Goal: Find specific page/section: Find specific page/section

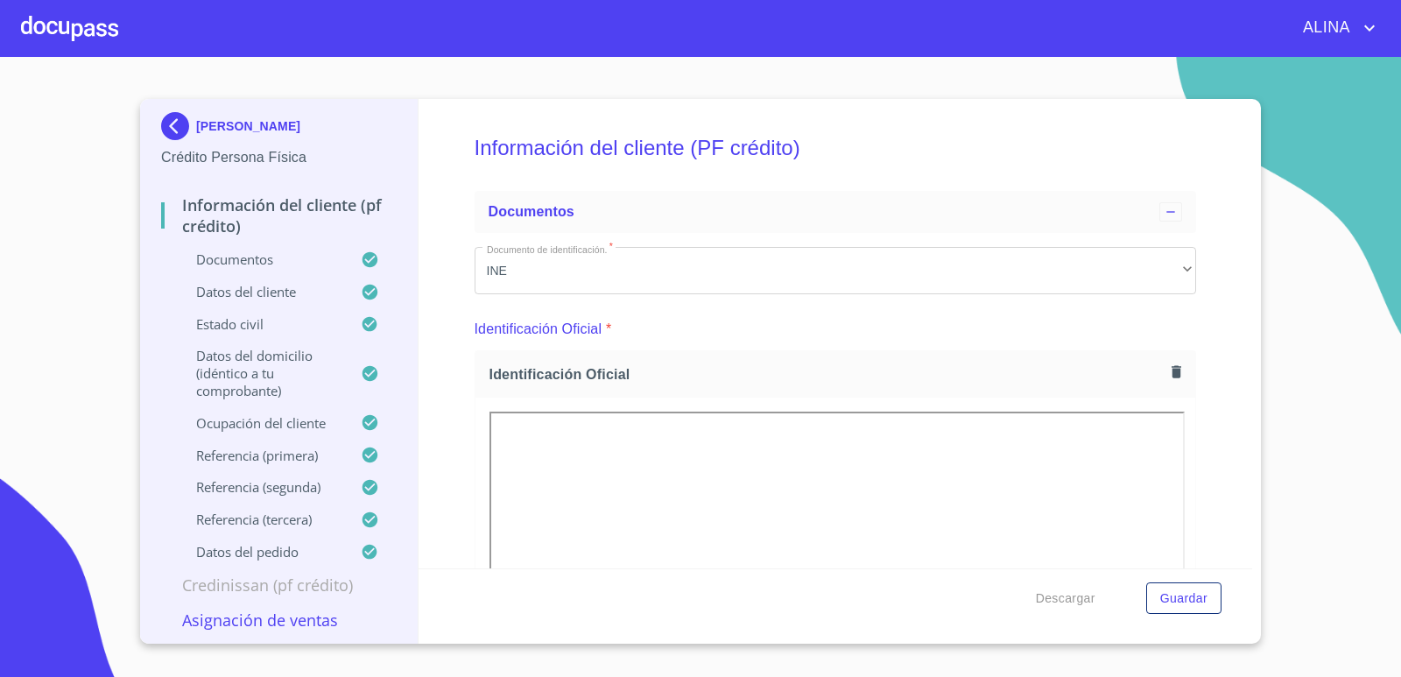
click at [95, 45] on div at bounding box center [69, 28] width 97 height 56
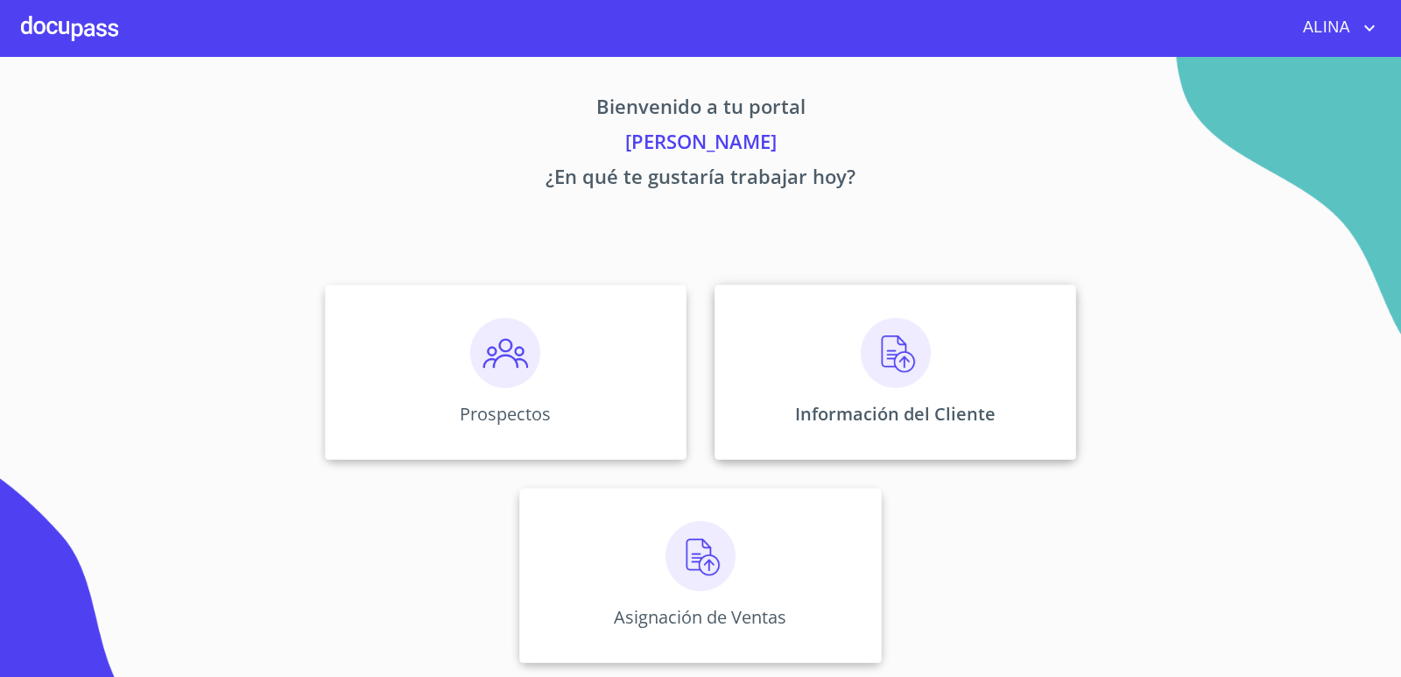
click at [804, 349] on div "Información del Cliente" at bounding box center [896, 372] width 362 height 175
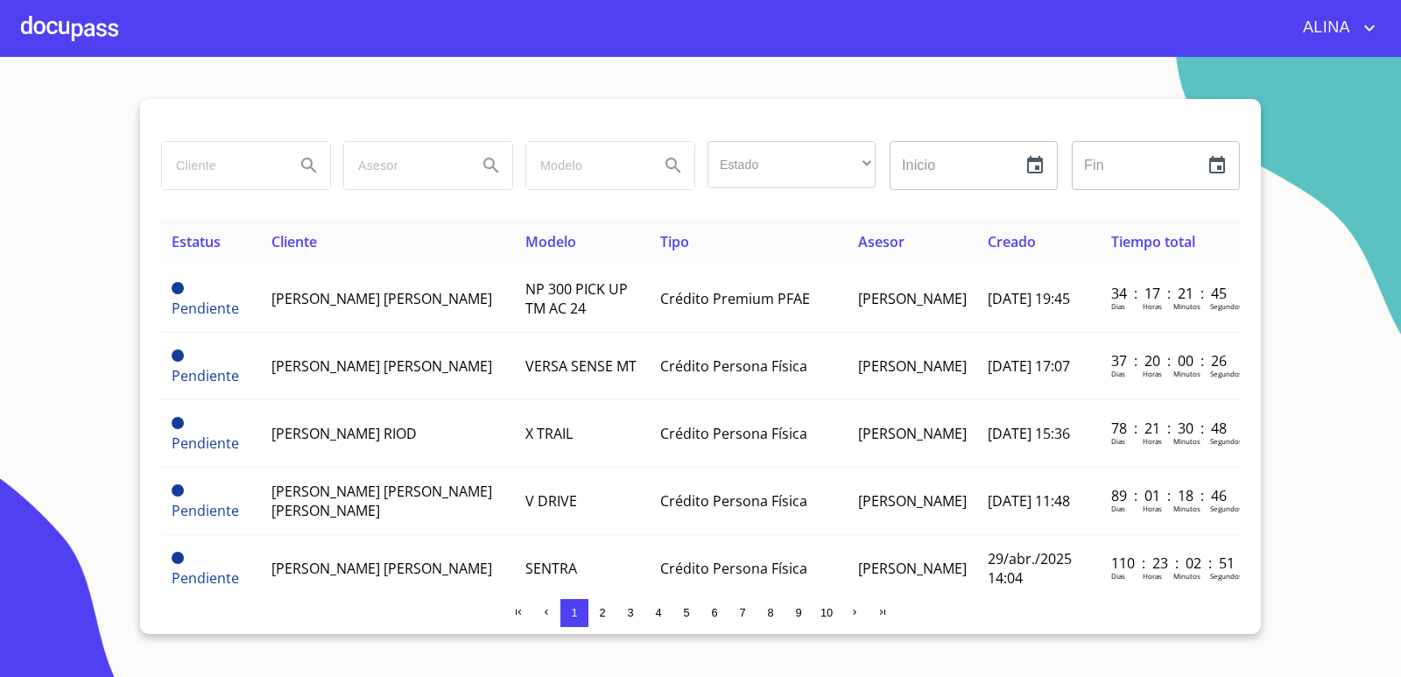
click at [240, 161] on input "search" at bounding box center [221, 165] width 119 height 47
type input "m"
type input "[PERSON_NAME]"
click at [314, 158] on icon "Search" at bounding box center [309, 165] width 21 height 21
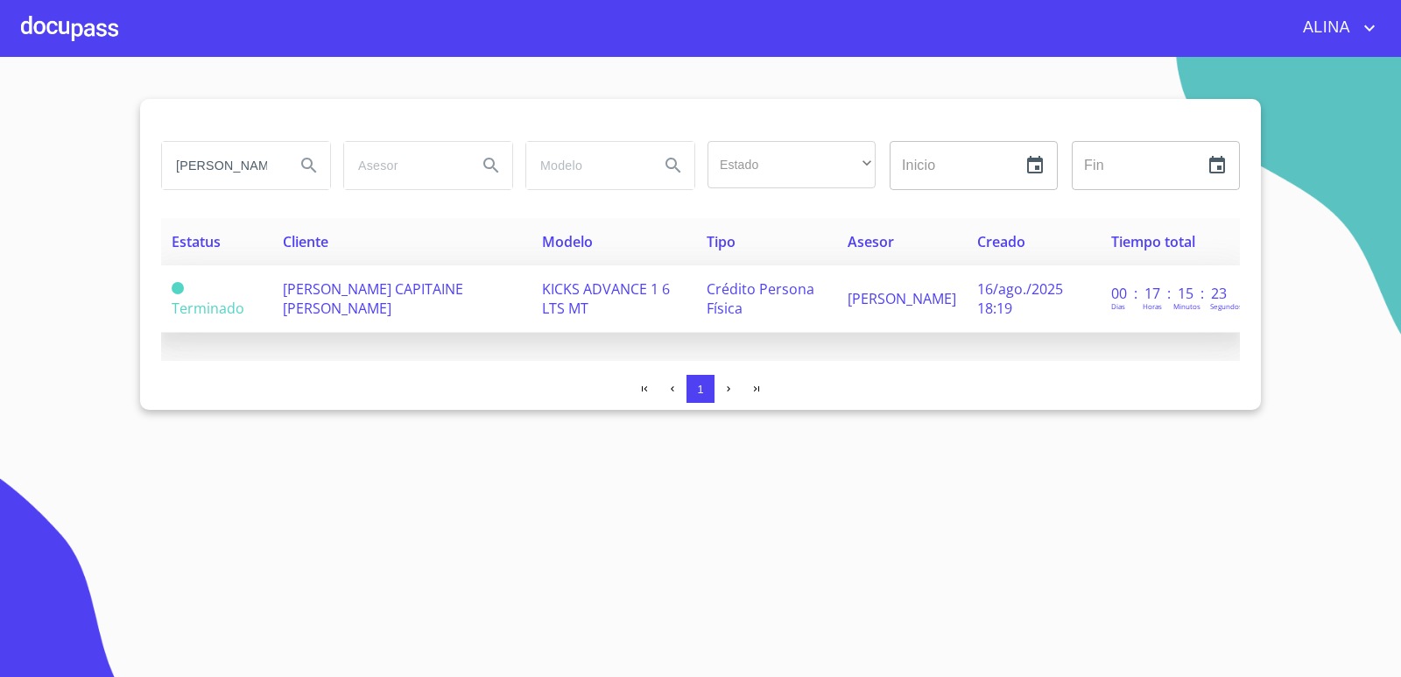
click at [349, 295] on span "[PERSON_NAME] CAPITAINE [PERSON_NAME]" at bounding box center [373, 298] width 180 height 39
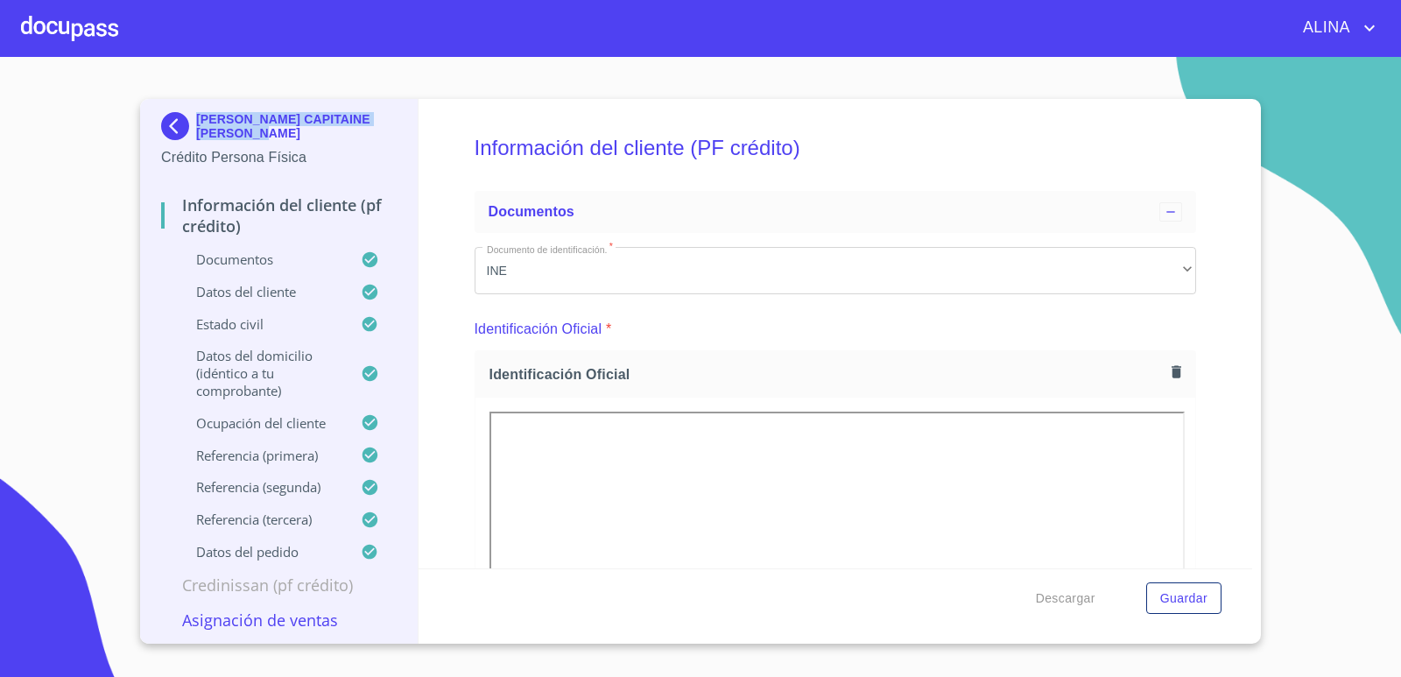
copy p "[PERSON_NAME] CAPITAINE [PERSON_NAME]"
drag, startPoint x: 265, startPoint y: 127, endPoint x: 200, endPoint y: 115, distance: 66.0
click at [200, 115] on p "[PERSON_NAME] CAPITAINE [PERSON_NAME]" at bounding box center [296, 126] width 201 height 28
